Goal: Task Accomplishment & Management: Manage account settings

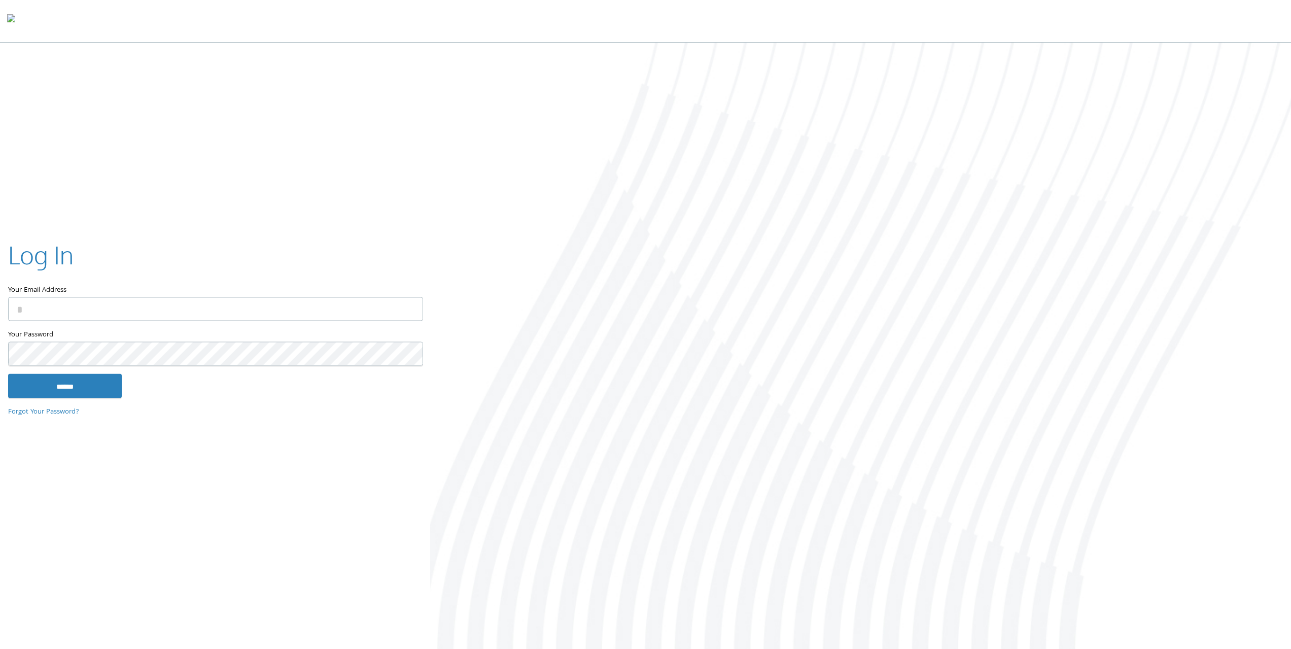
type input "**********"
click at [79, 383] on input "******" at bounding box center [65, 385] width 114 height 24
type input "**********"
click at [64, 384] on input "******" at bounding box center [65, 385] width 114 height 24
